Goal: Find specific page/section: Find specific page/section

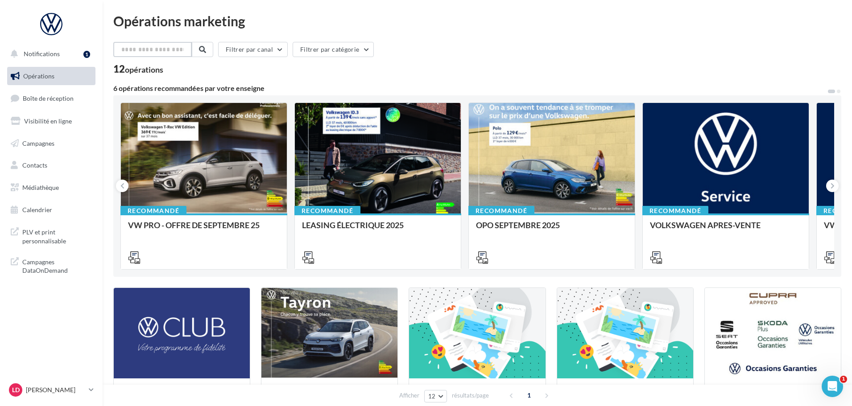
click at [151, 47] on input "text" at bounding box center [152, 49] width 79 height 15
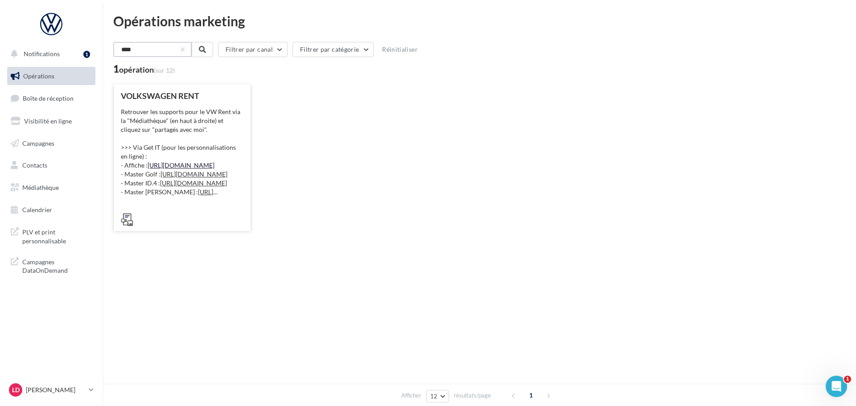
type input "****"
click at [184, 162] on link "[URL][DOMAIN_NAME]" at bounding box center [181, 165] width 67 height 8
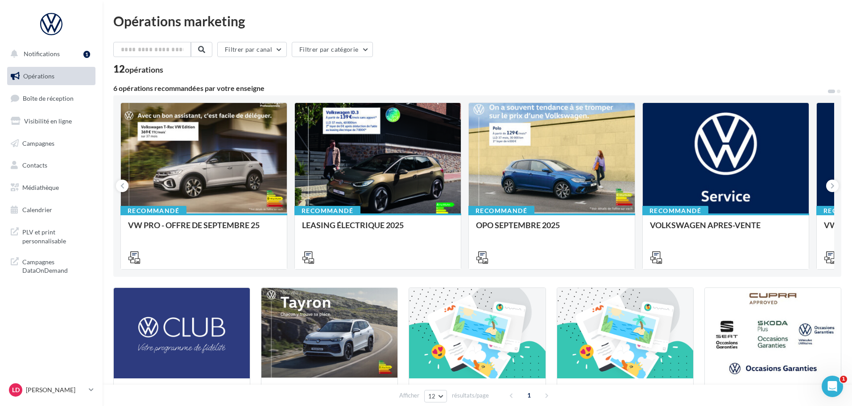
click at [378, 49] on div "Filtrer par canal Filtrer par catégorie" at bounding box center [477, 51] width 728 height 19
click at [361, 47] on button "Filtrer par catégorie" at bounding box center [332, 49] width 81 height 15
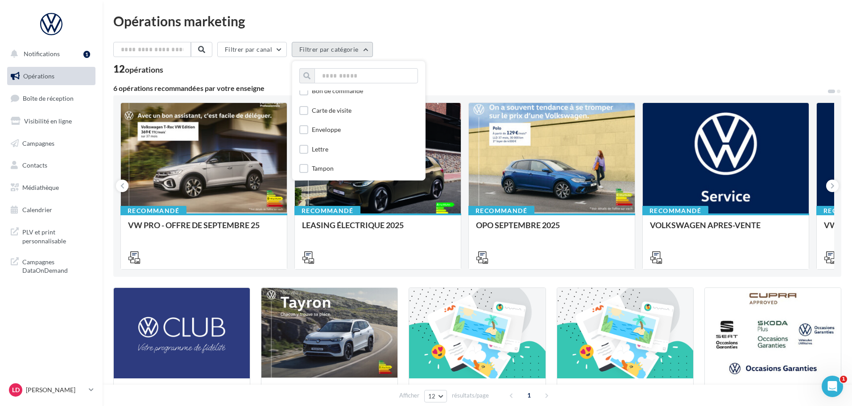
scroll to position [514, 0]
click at [335, 76] on input "text" at bounding box center [365, 75] width 103 height 15
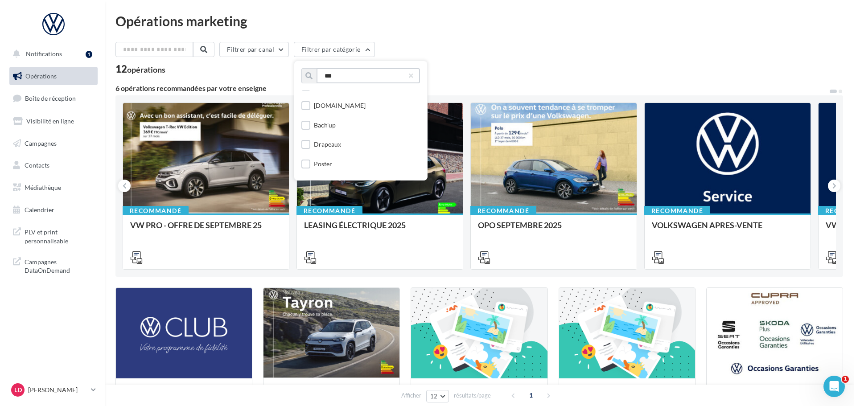
scroll to position [0, 0]
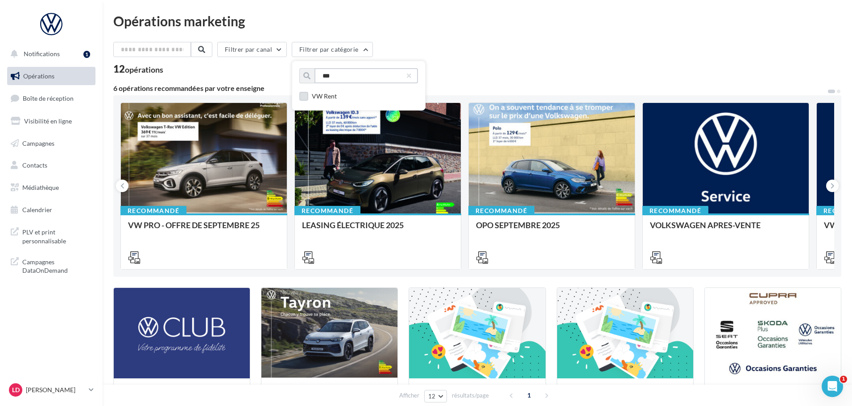
type input "***"
click at [308, 95] on label at bounding box center [303, 96] width 9 height 9
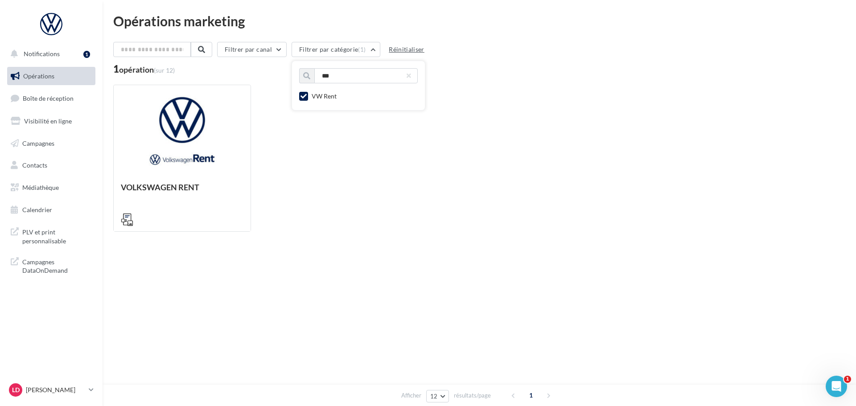
click at [398, 47] on button "Réinitialiser" at bounding box center [406, 49] width 43 height 11
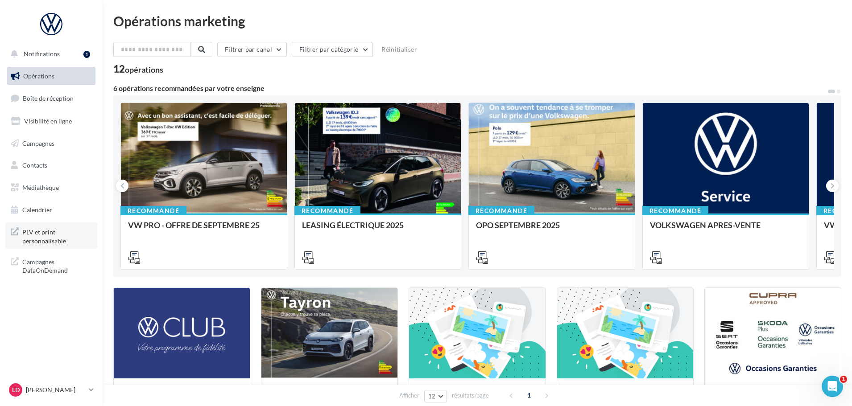
click at [37, 240] on span "PLV et print personnalisable" at bounding box center [57, 235] width 70 height 19
click at [339, 49] on button "Filtrer par catégorie" at bounding box center [332, 49] width 81 height 15
click at [308, 98] on label at bounding box center [303, 96] width 9 height 9
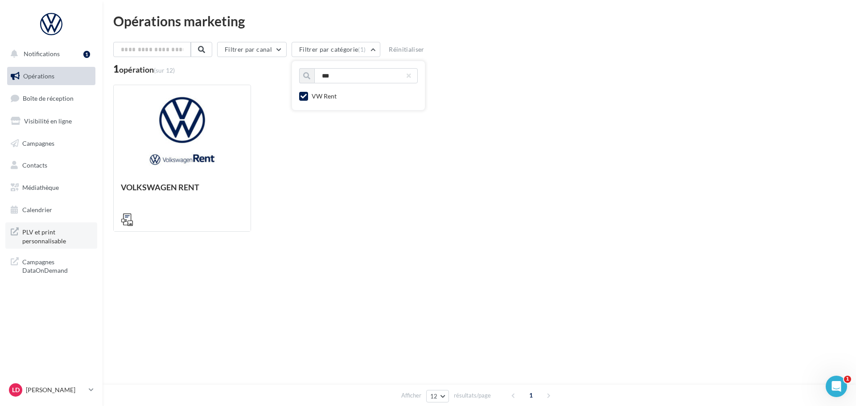
click at [37, 240] on span "PLV et print personnalisable" at bounding box center [57, 235] width 70 height 19
